Goal: Find specific page/section: Find specific page/section

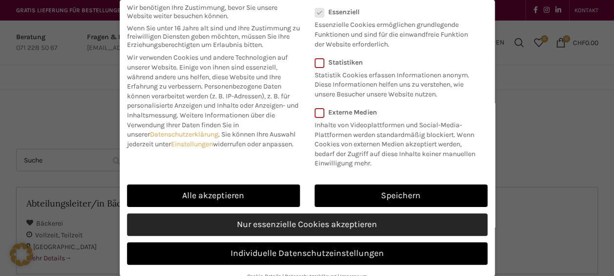
scroll to position [41, 0]
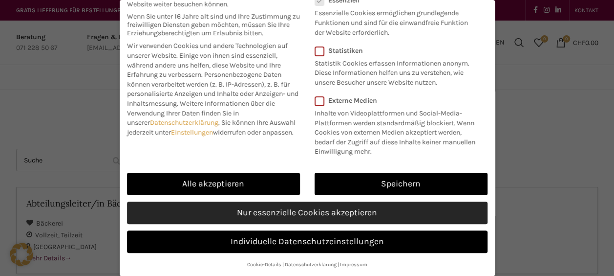
click at [329, 224] on link "Nur essenzielle Cookies akzeptieren" at bounding box center [307, 212] width 361 height 22
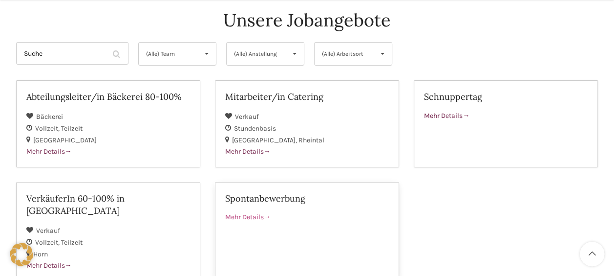
scroll to position [107, 0]
click at [193, 55] on div "(Alle) Team ▾" at bounding box center [177, 53] width 78 height 23
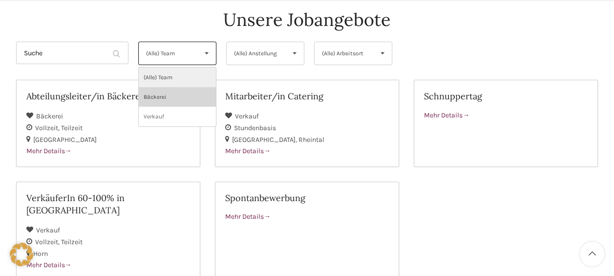
click at [186, 97] on li "Bäckerei" at bounding box center [177, 97] width 77 height 20
select select "132"
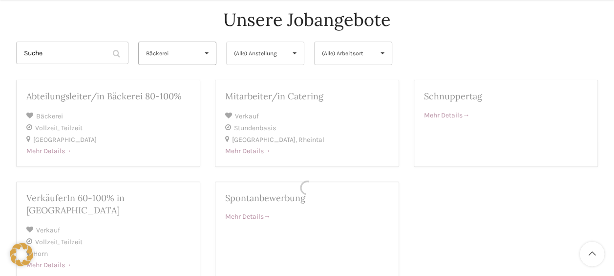
click at [253, 48] on div "Suche Filter by (Alle) Team (Alle) Team Bäckerei Verkauf Bäckerei ▾ (Alle) Team…" at bounding box center [307, 169] width 583 height 254
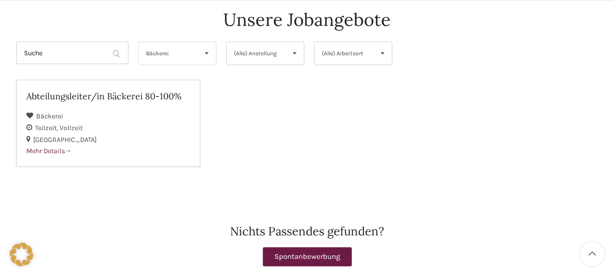
click at [208, 55] on span "▾" at bounding box center [206, 53] width 19 height 22
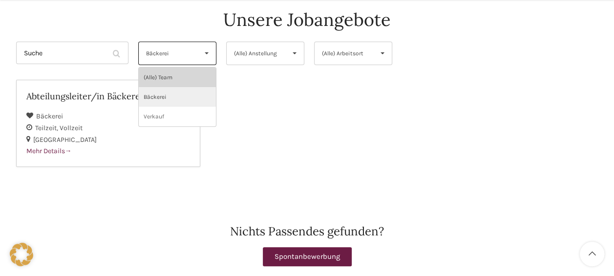
click at [196, 77] on li "(Alle) Team" at bounding box center [177, 77] width 77 height 20
select select "(Alle) Team"
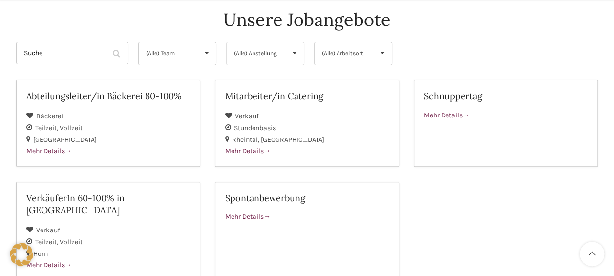
click at [248, 58] on span "(Alle) Anstellung" at bounding box center [257, 53] width 46 height 22
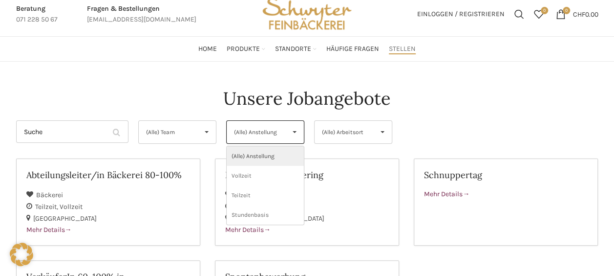
scroll to position [27, 0]
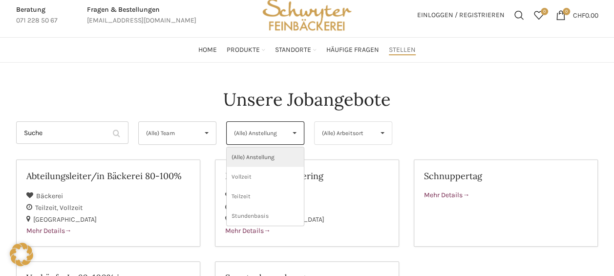
click at [321, 133] on div "(Alle) Arbeitsort ▾" at bounding box center [353, 132] width 78 height 23
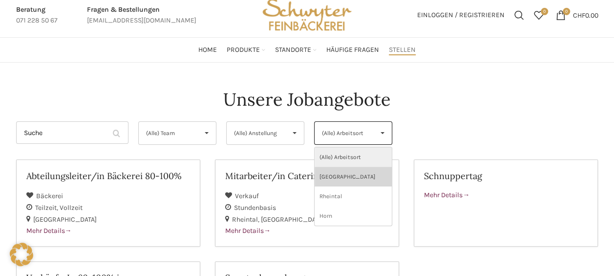
click at [364, 169] on li "[GEOGRAPHIC_DATA]" at bounding box center [353, 177] width 77 height 20
select select "133"
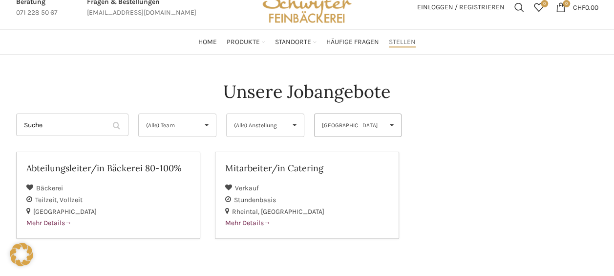
scroll to position [36, 0]
